Goal: Task Accomplishment & Management: Manage account settings

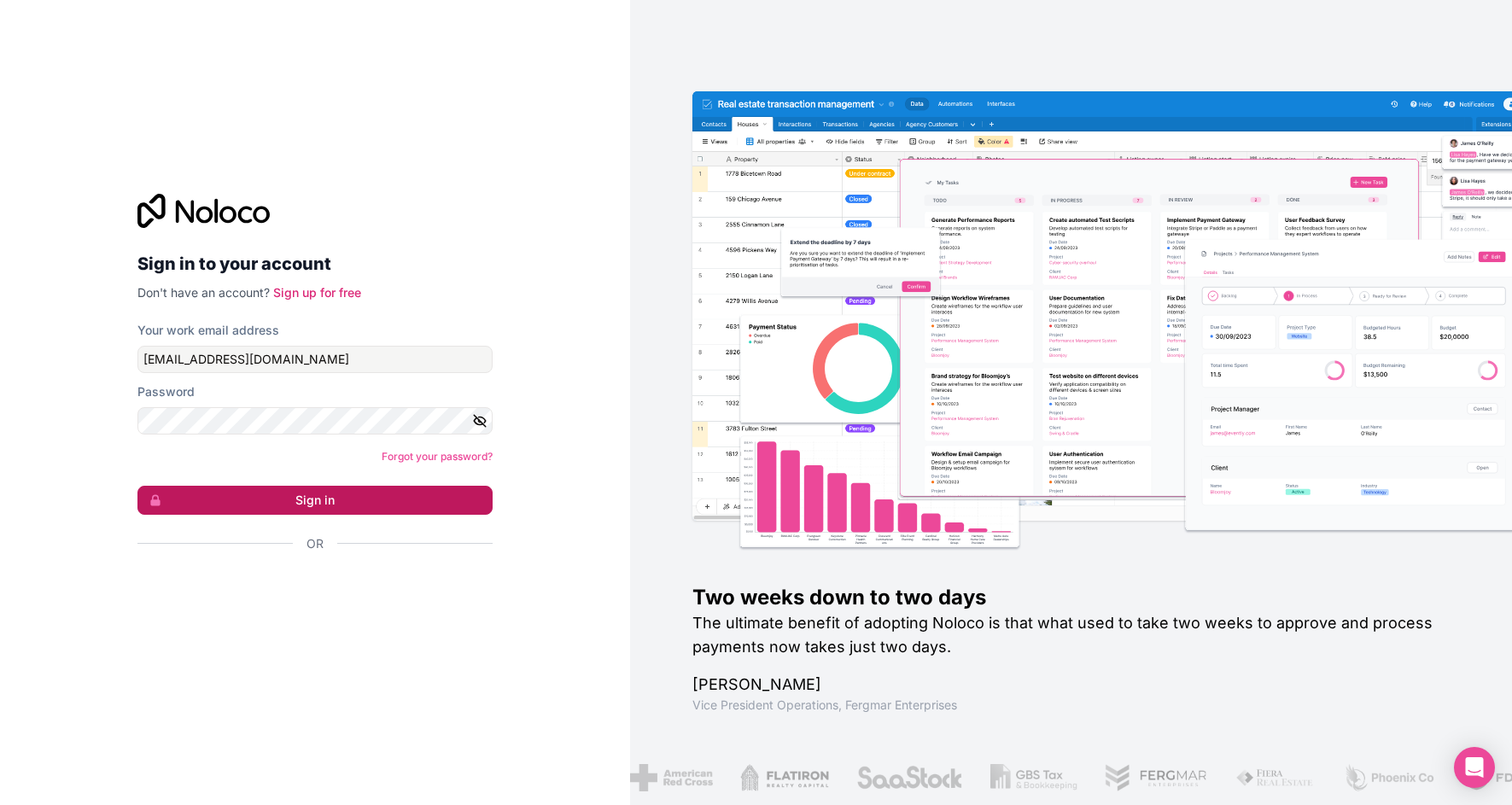
click at [296, 507] on button "Sign in" at bounding box center [314, 500] width 355 height 29
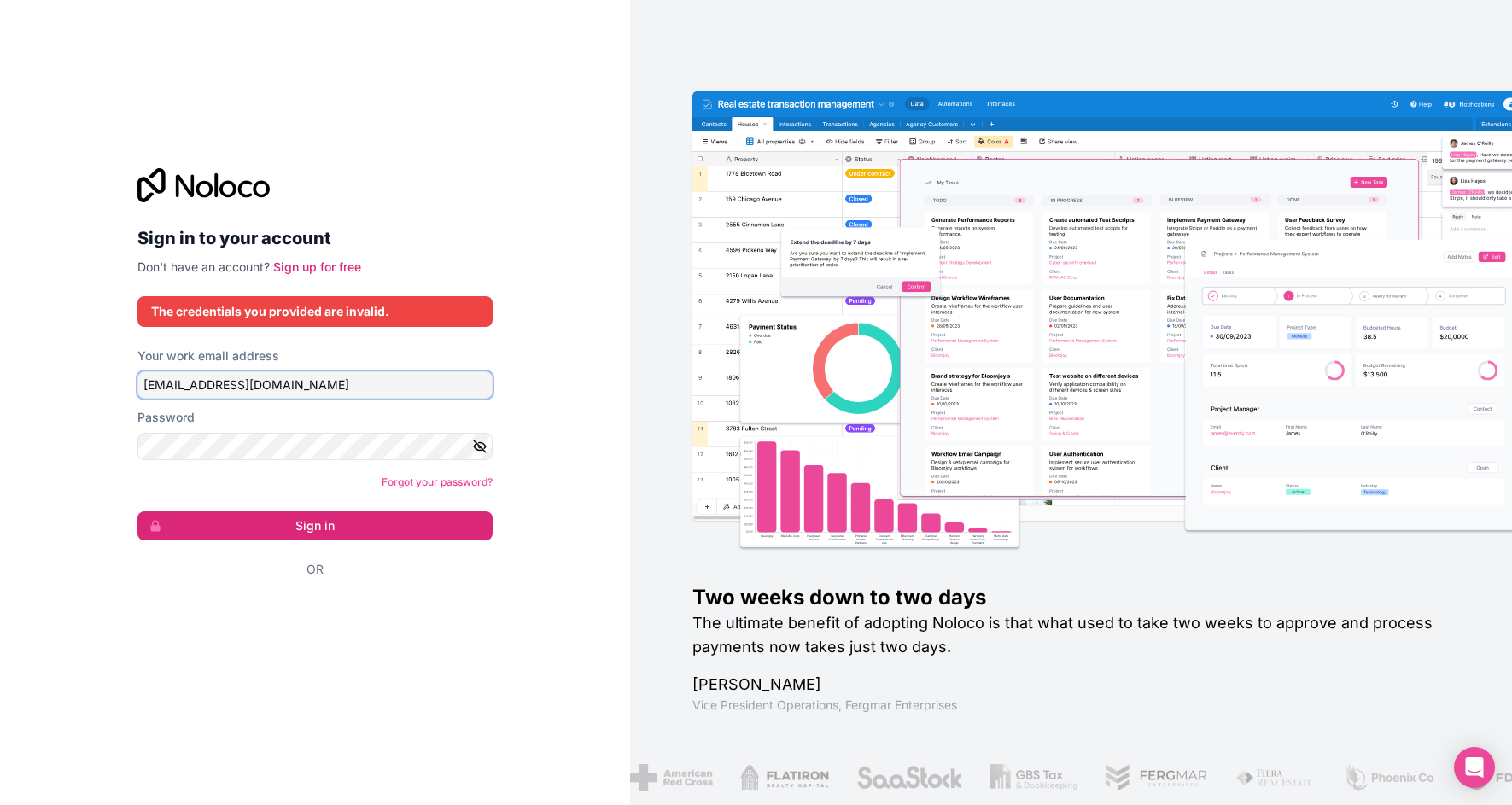
click at [276, 377] on input "[EMAIL_ADDRESS][DOMAIN_NAME]" at bounding box center [314, 385] width 355 height 28
click at [276, 387] on input "[EMAIL_ADDRESS][DOMAIN_NAME]" at bounding box center [314, 385] width 355 height 28
click at [137, 512] on button "Sign in" at bounding box center [314, 526] width 355 height 29
click at [308, 529] on button "Sign in" at bounding box center [314, 526] width 355 height 29
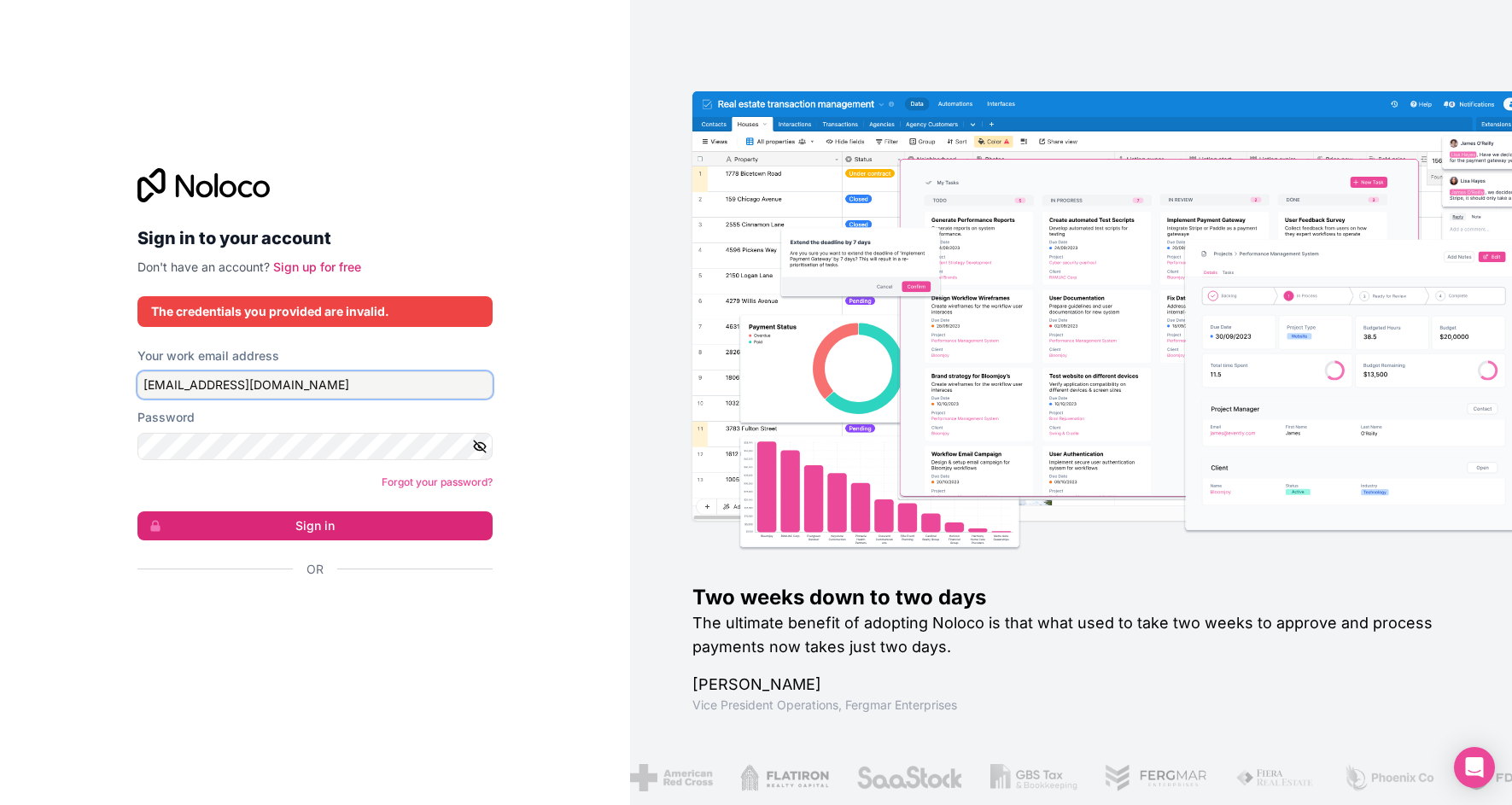
click at [293, 381] on input "[EMAIL_ADDRESS][DOMAIN_NAME]" at bounding box center [314, 385] width 355 height 28
click at [518, 593] on div "Sign in to your account Don't have an account? Sign up for free The credentials…" at bounding box center [314, 402] width 630 height 805
click at [404, 537] on button "Sign in" at bounding box center [314, 526] width 355 height 29
click at [402, 516] on button "Sign in" at bounding box center [314, 526] width 355 height 29
click at [137, 512] on button "Sign in" at bounding box center [314, 526] width 355 height 29
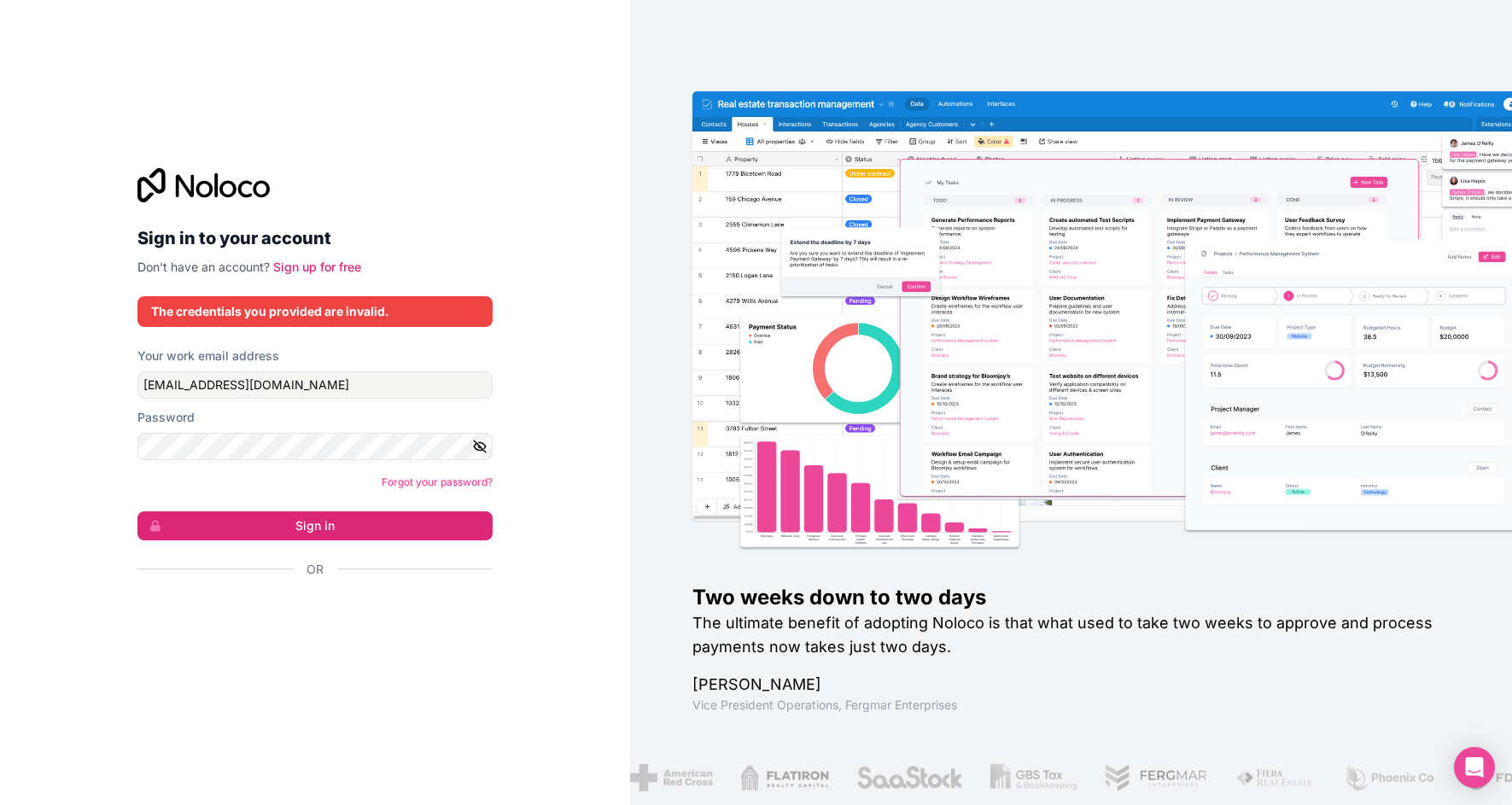
click at [77, 492] on div "Sign in to your account Don't have an account? Sign up for free The credentials…" at bounding box center [314, 402] width 630 height 805
click at [255, 416] on div "Password" at bounding box center [314, 417] width 355 height 17
click at [318, 522] on button "Sign in" at bounding box center [314, 526] width 355 height 29
click at [308, 536] on button "Sign in" at bounding box center [314, 526] width 355 height 29
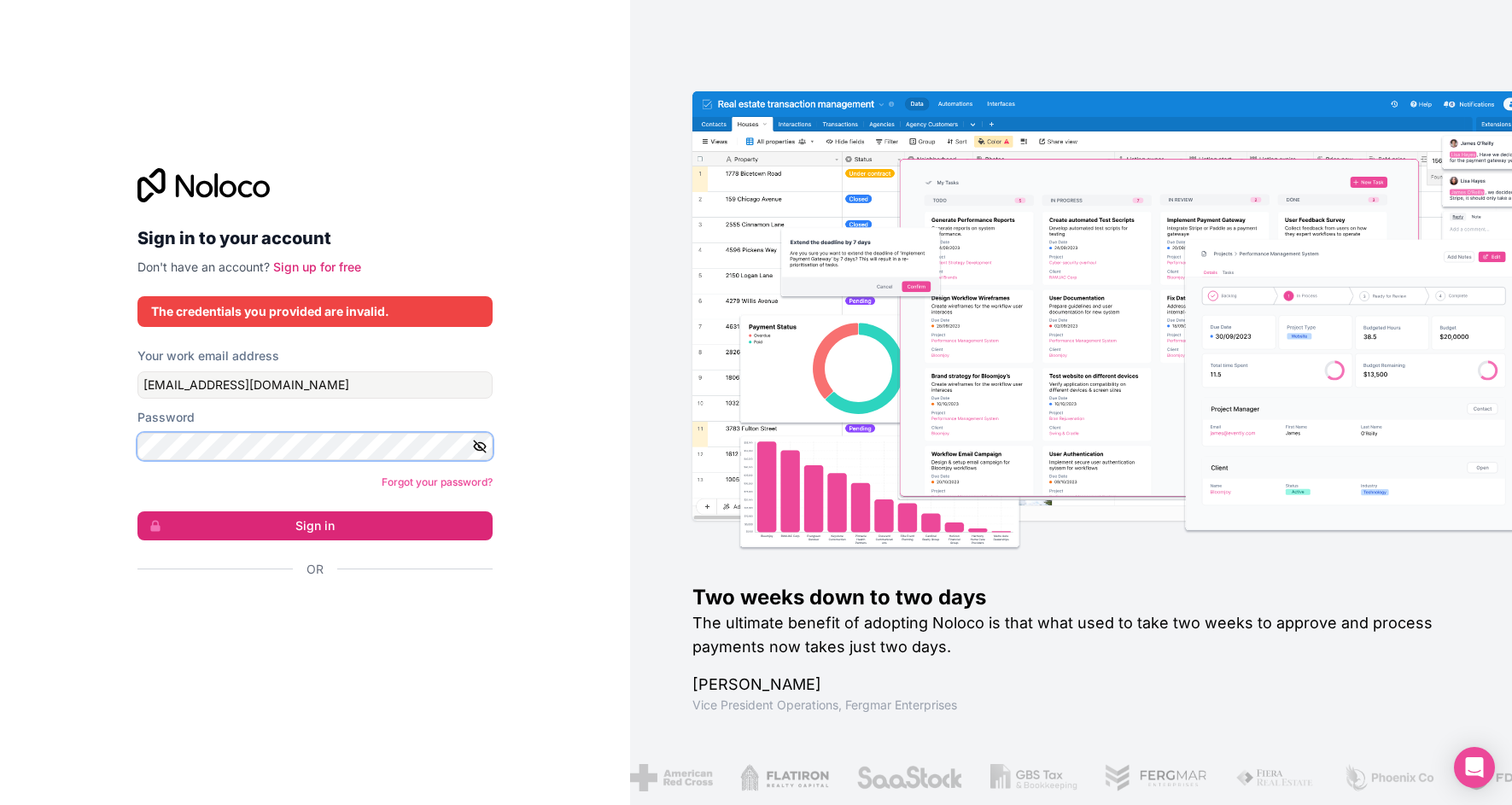
click at [137, 512] on button "Sign in" at bounding box center [314, 526] width 355 height 29
type input "[EMAIL_ADDRESS][PERSON_NAME][DOMAIN_NAME]"
click at [137, 512] on button "Sign in" at bounding box center [314, 526] width 355 height 29
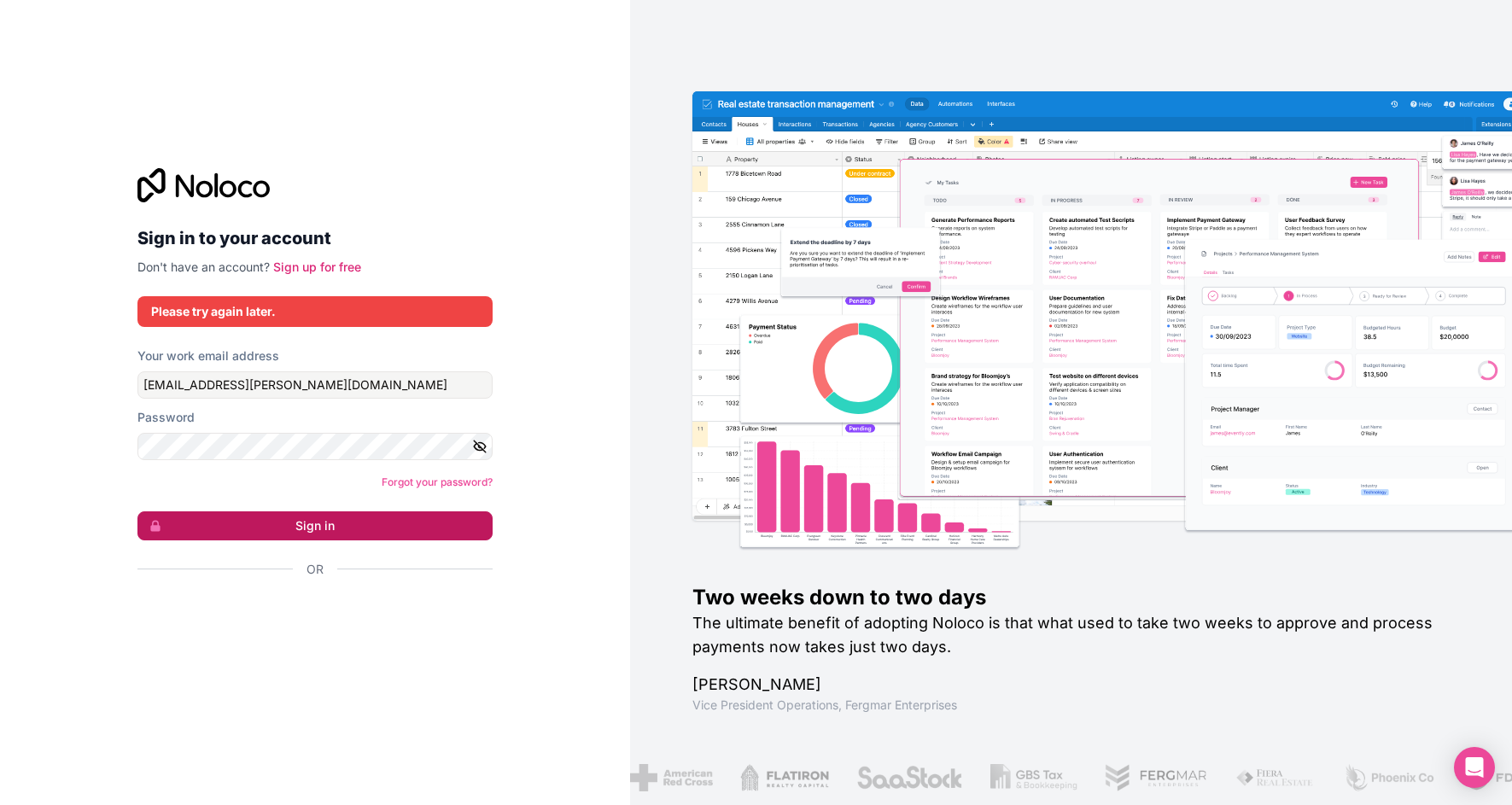
click at [292, 538] on button "Sign in" at bounding box center [314, 526] width 355 height 29
click at [292, 520] on button "Sign in" at bounding box center [314, 526] width 355 height 29
click at [302, 529] on button "Sign in" at bounding box center [314, 526] width 355 height 29
